Goal: Information Seeking & Learning: Learn about a topic

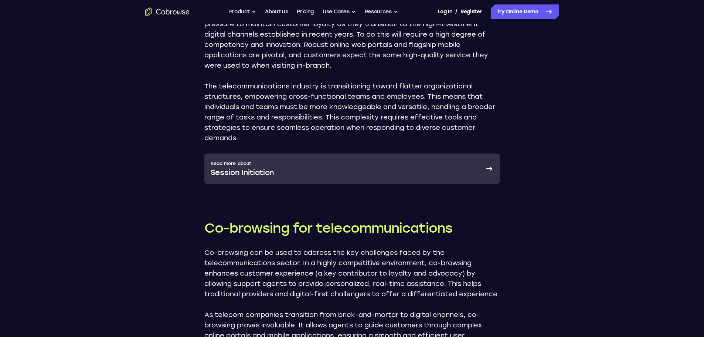
scroll to position [450, 0]
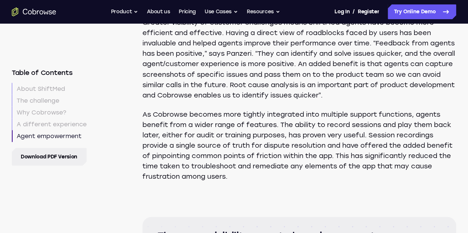
scroll to position [2087, 0]
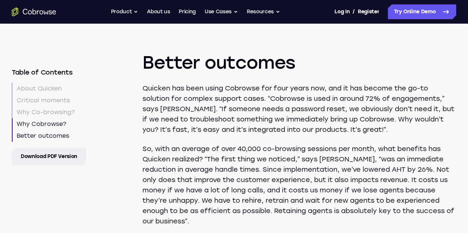
scroll to position [1509, 0]
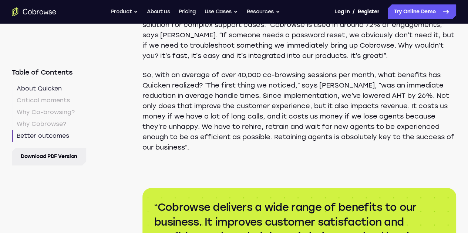
click at [65, 88] on link "About Quicken" at bounding box center [49, 89] width 74 height 12
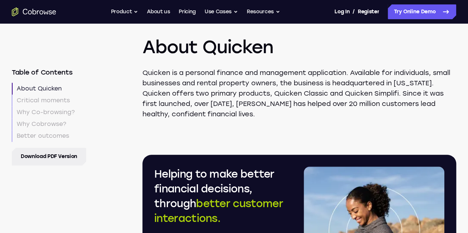
scroll to position [284, 0]
